Goal: Task Accomplishment & Management: Manage account settings

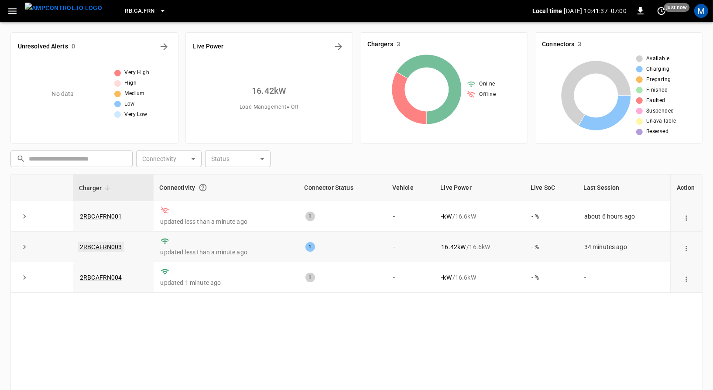
click at [111, 243] on link "2RBCAFRN003" at bounding box center [101, 247] width 46 height 10
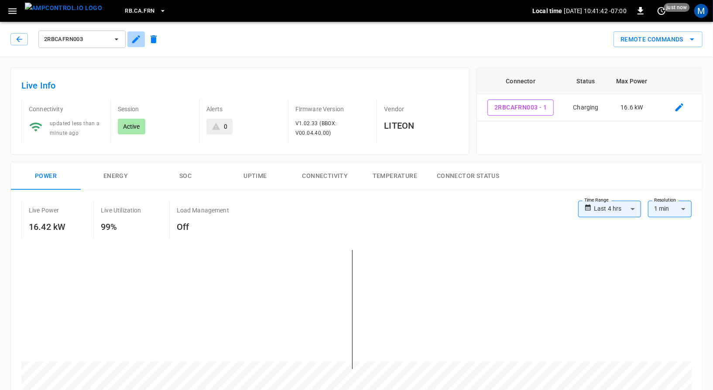
click at [136, 41] on icon "button" at bounding box center [136, 39] width 10 height 10
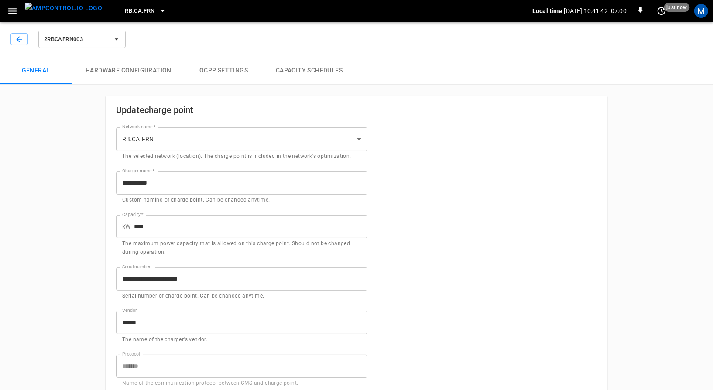
type input "**********"
click at [55, 12] on img "menu" at bounding box center [63, 8] width 77 height 11
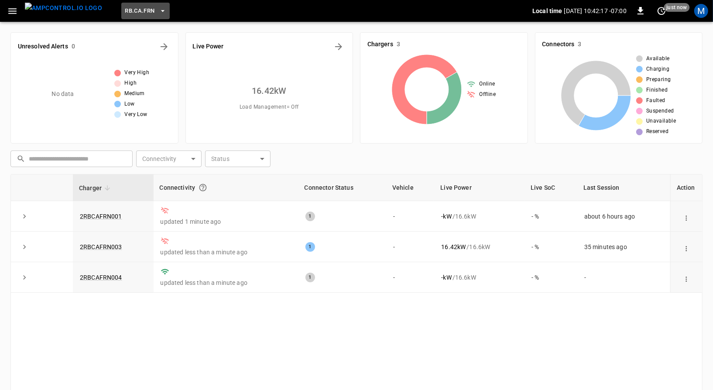
click at [125, 8] on span "RB.CA.FRN" at bounding box center [140, 11] width 30 height 10
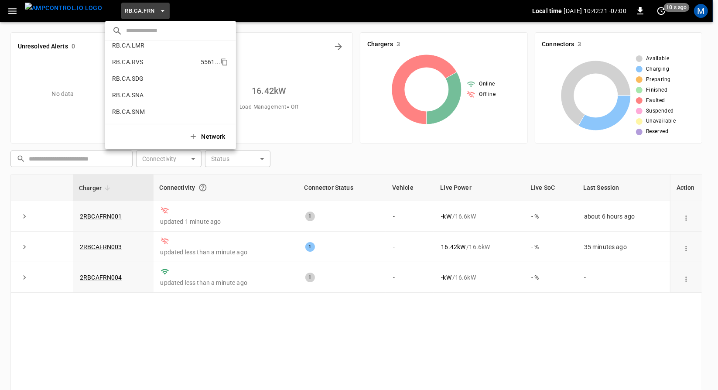
scroll to position [505, 0]
click at [166, 113] on li "RB.CA.SNM 5cea ..." at bounding box center [170, 110] width 131 height 17
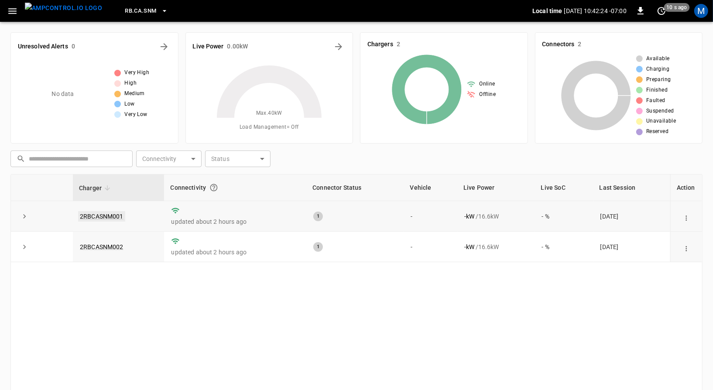
click at [119, 212] on link "2RBCASNM001" at bounding box center [101, 216] width 47 height 10
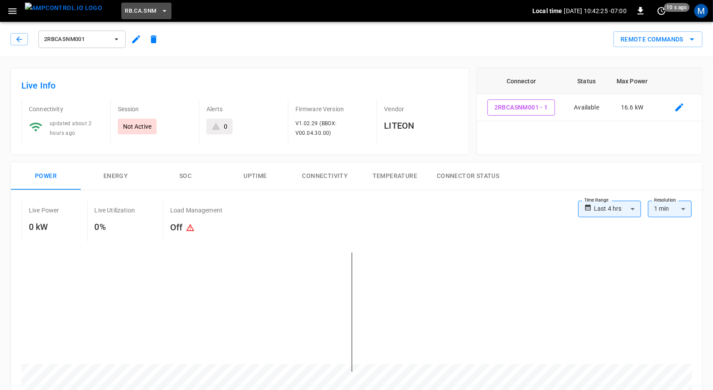
click at [133, 15] on span "RB.CA.SNM" at bounding box center [140, 11] width 31 height 10
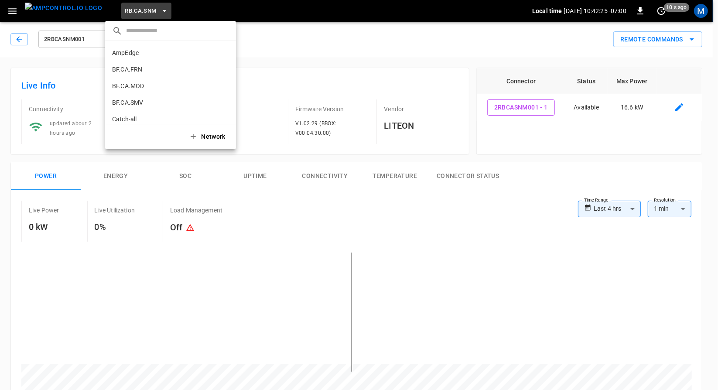
scroll to position [561, 0]
click at [337, 41] on div at bounding box center [359, 195] width 718 height 390
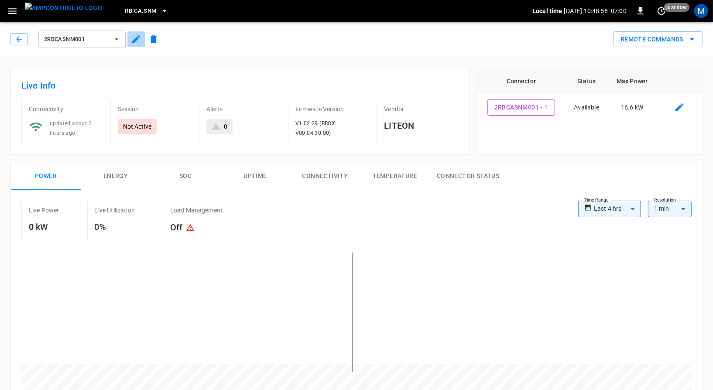
click at [133, 42] on icon "button" at bounding box center [136, 39] width 8 height 8
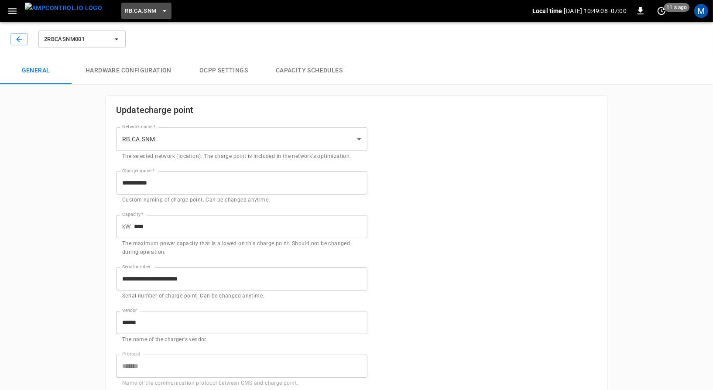
click at [125, 7] on span "RB.CA.SNM" at bounding box center [140, 11] width 31 height 10
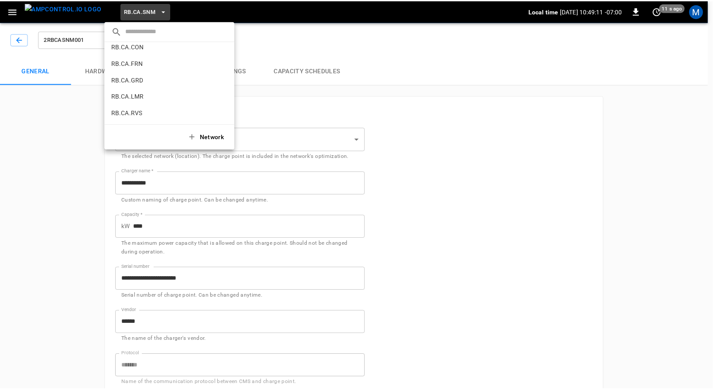
scroll to position [453, 0]
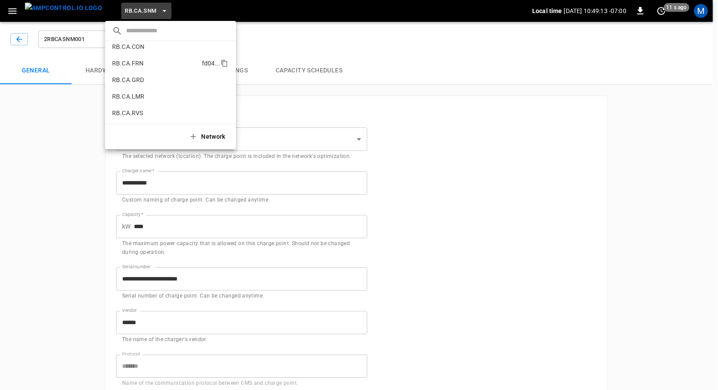
click at [153, 69] on li "RB.CA.FRN fd04 ..." at bounding box center [170, 63] width 131 height 17
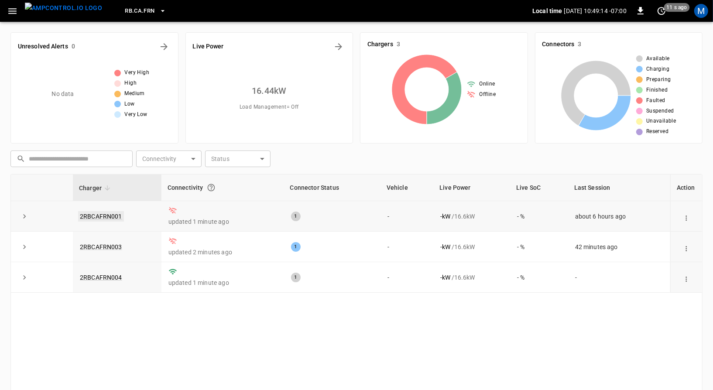
click at [114, 215] on link "2RBCAFRN001" at bounding box center [101, 216] width 46 height 10
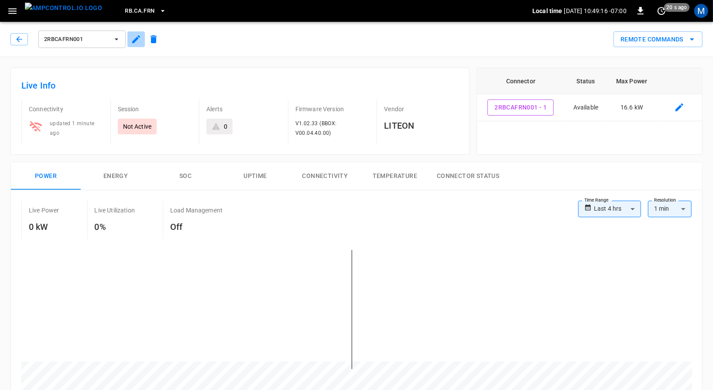
click at [131, 41] on icon "button" at bounding box center [136, 39] width 10 height 10
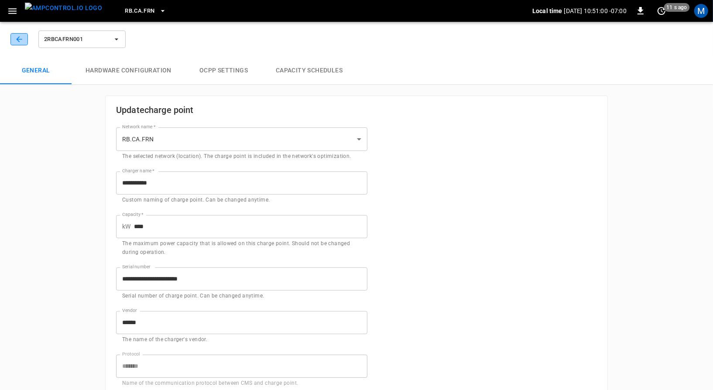
click at [18, 39] on icon "button" at bounding box center [19, 39] width 6 height 6
